Goal: Find specific page/section: Find specific page/section

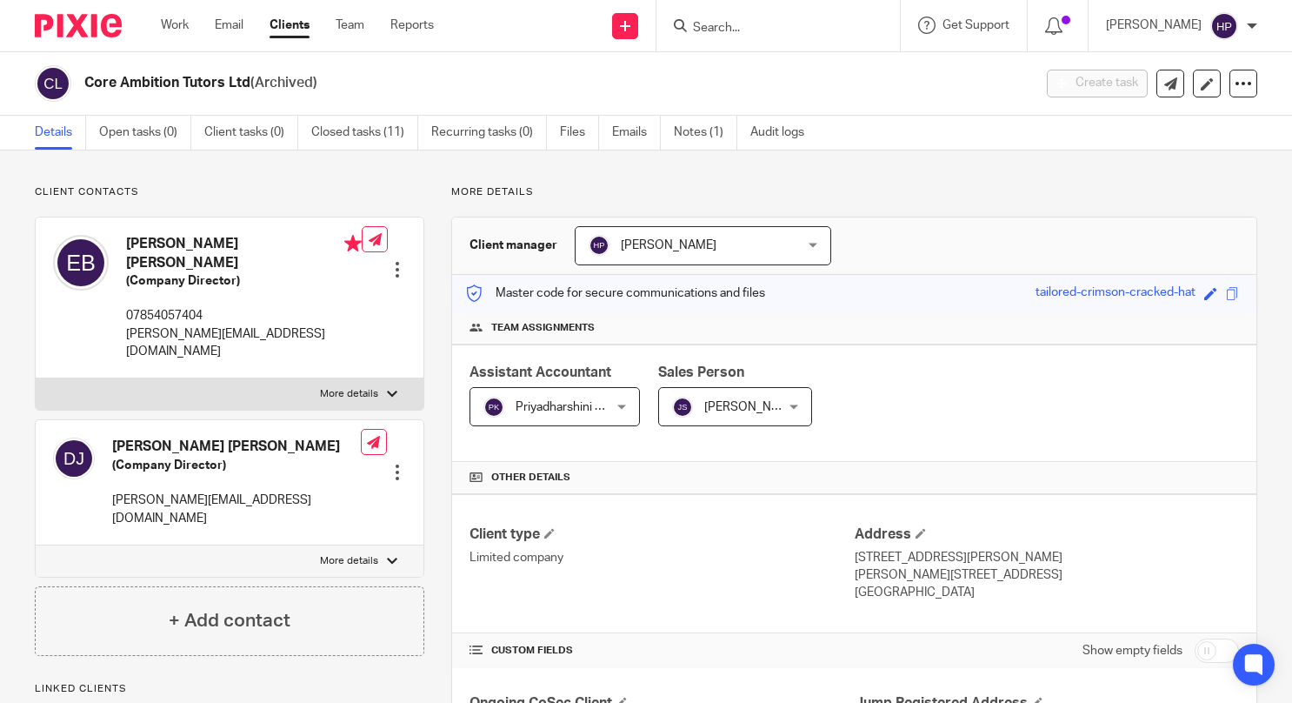
click at [848, 35] on input "Search" at bounding box center [769, 29] width 157 height 16
type input "oomph"
click at [822, 73] on link at bounding box center [796, 68] width 216 height 26
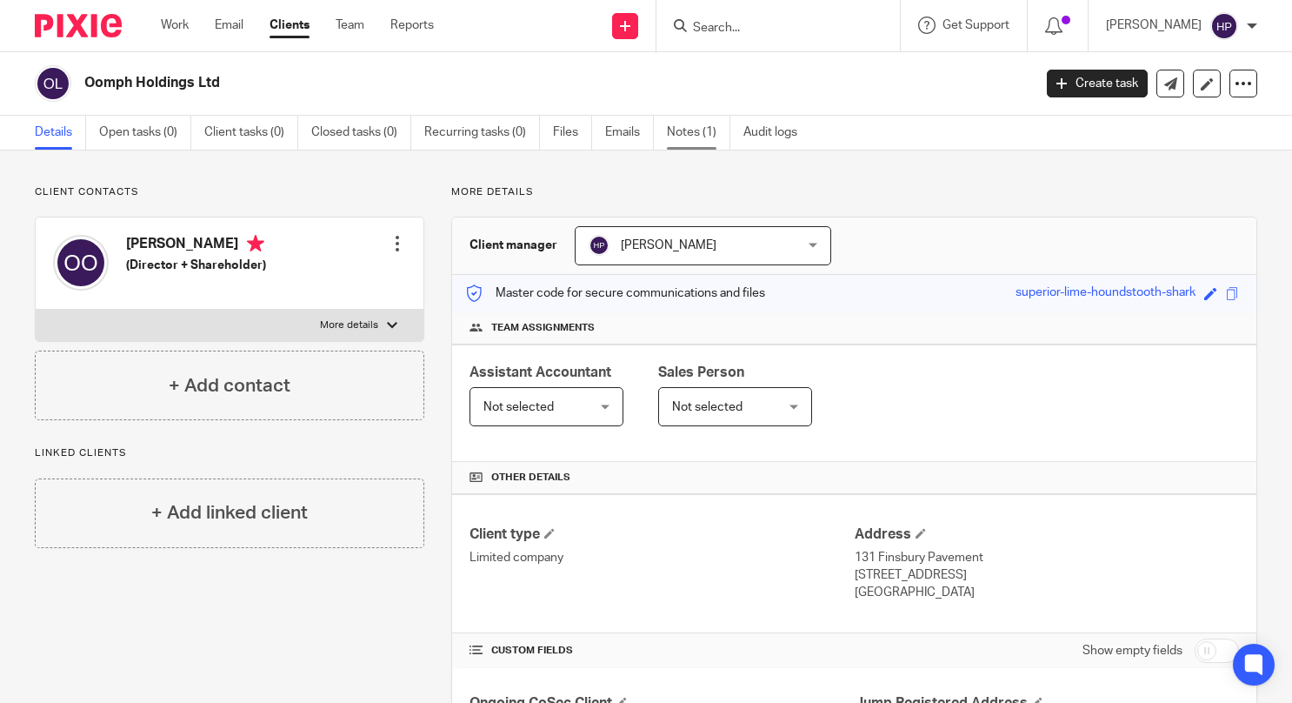
click at [690, 140] on link "Notes (1)" at bounding box center [698, 133] width 63 height 34
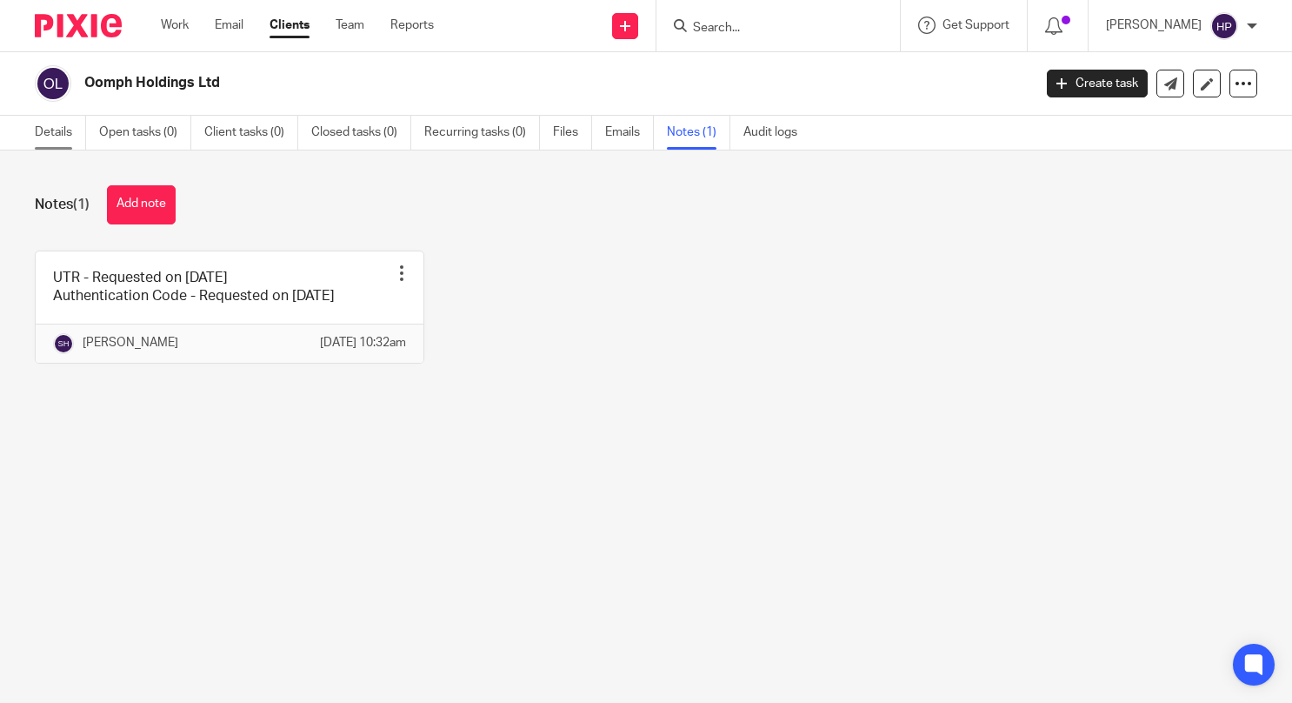
click at [59, 129] on link "Details" at bounding box center [60, 133] width 51 height 34
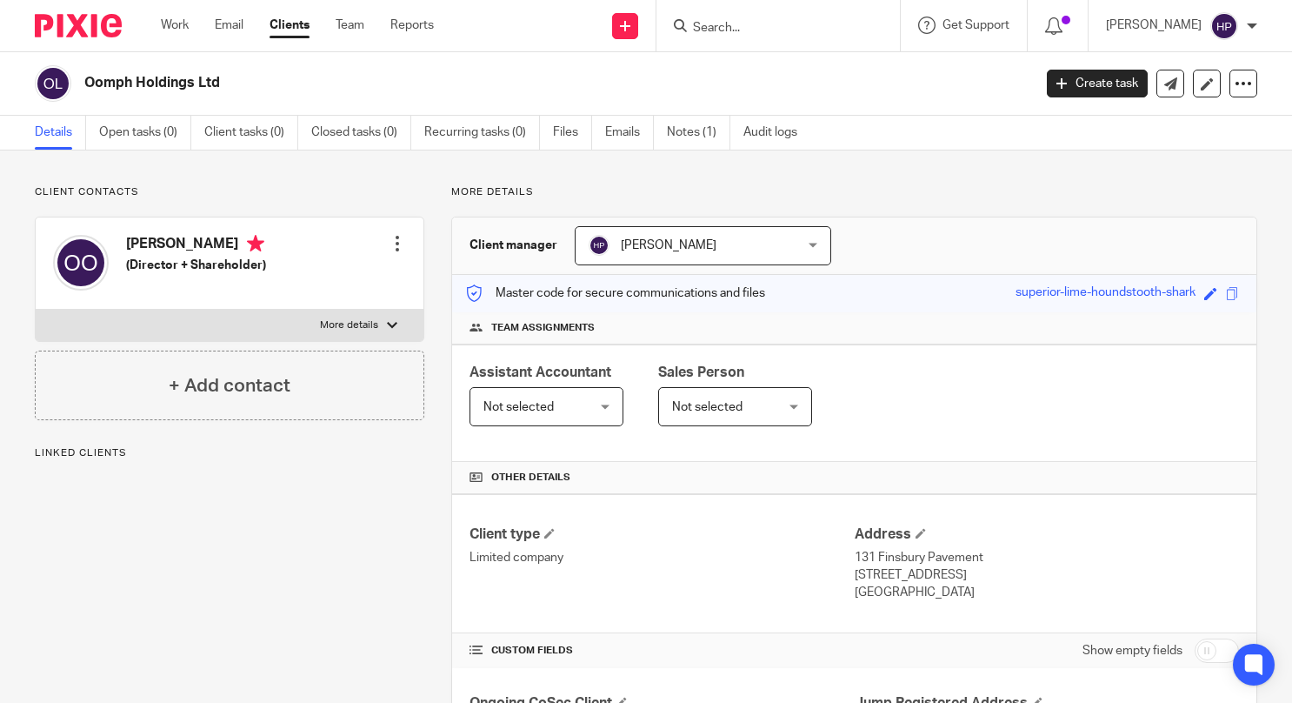
drag, startPoint x: 223, startPoint y: 91, endPoint x: 83, endPoint y: 93, distance: 140.0
click at [83, 93] on div "Oomph Holdings Ltd" at bounding box center [528, 83] width 986 height 37
copy h2 "Oomph Holdings Ltd"
click at [792, 29] on input "Search" at bounding box center [769, 29] width 157 height 16
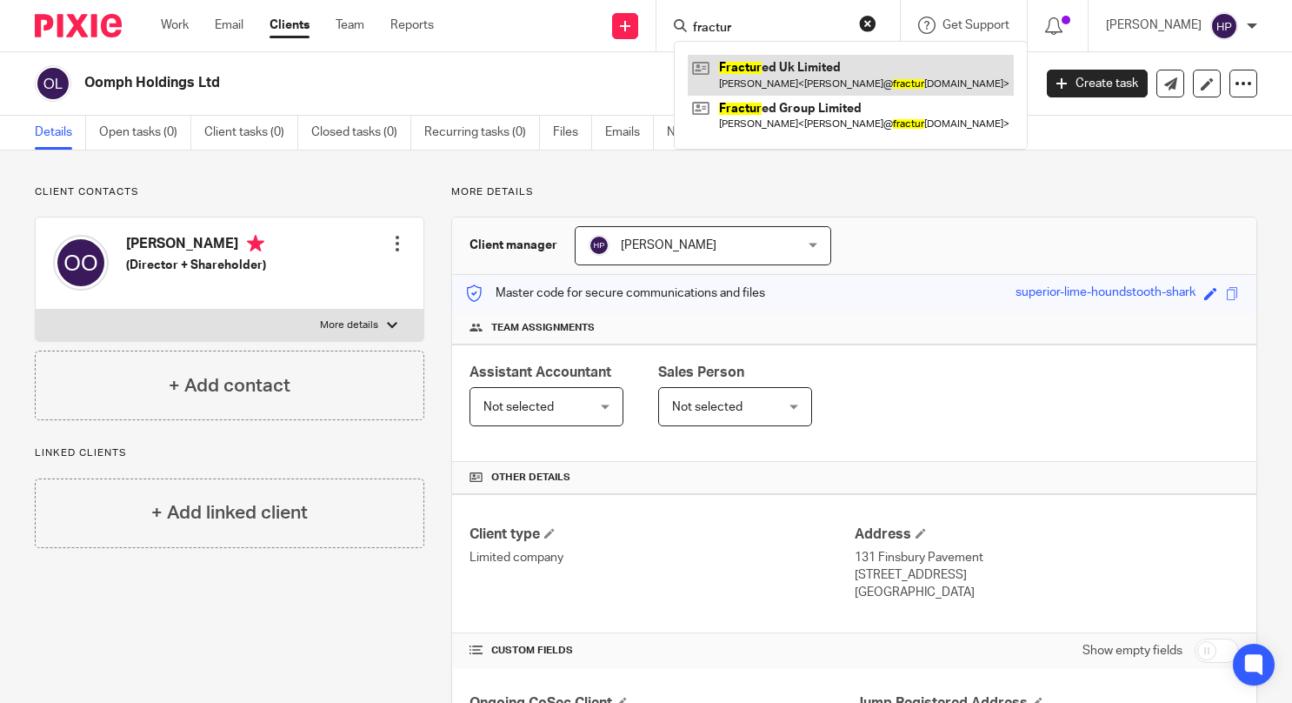
type input "fractur"
click at [837, 77] on link at bounding box center [851, 75] width 326 height 40
